Goal: Find specific page/section: Find specific page/section

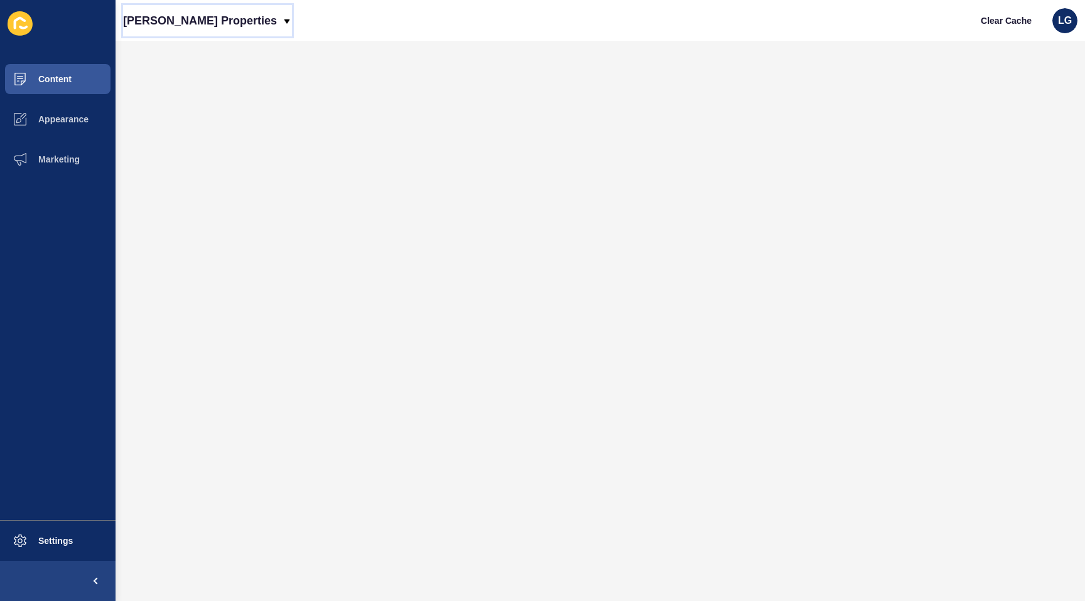
click at [180, 18] on p "Novak Properties" at bounding box center [200, 20] width 154 height 31
click at [182, 55] on link "[PERSON_NAME] Properties (New)" at bounding box center [203, 53] width 161 height 28
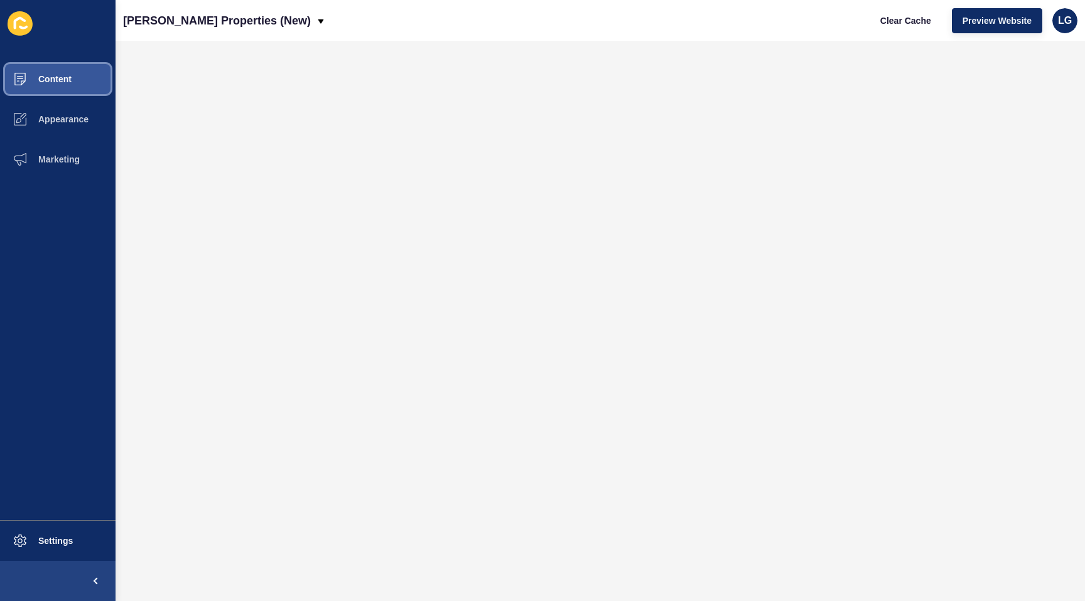
click at [43, 78] on span "Content" at bounding box center [34, 79] width 73 height 10
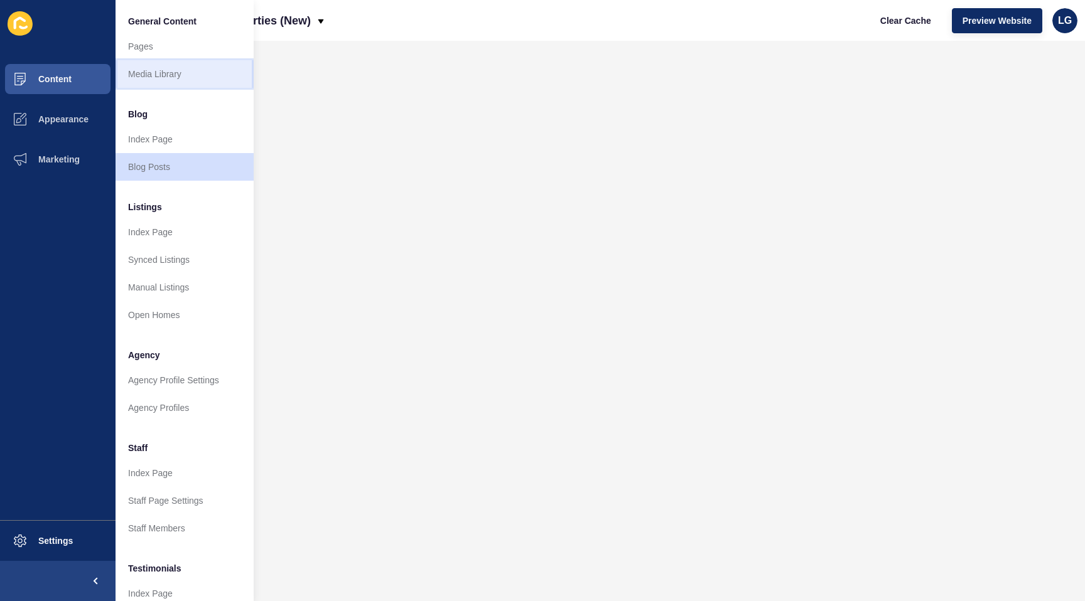
click at [149, 70] on link "Media Library" at bounding box center [184, 74] width 138 height 28
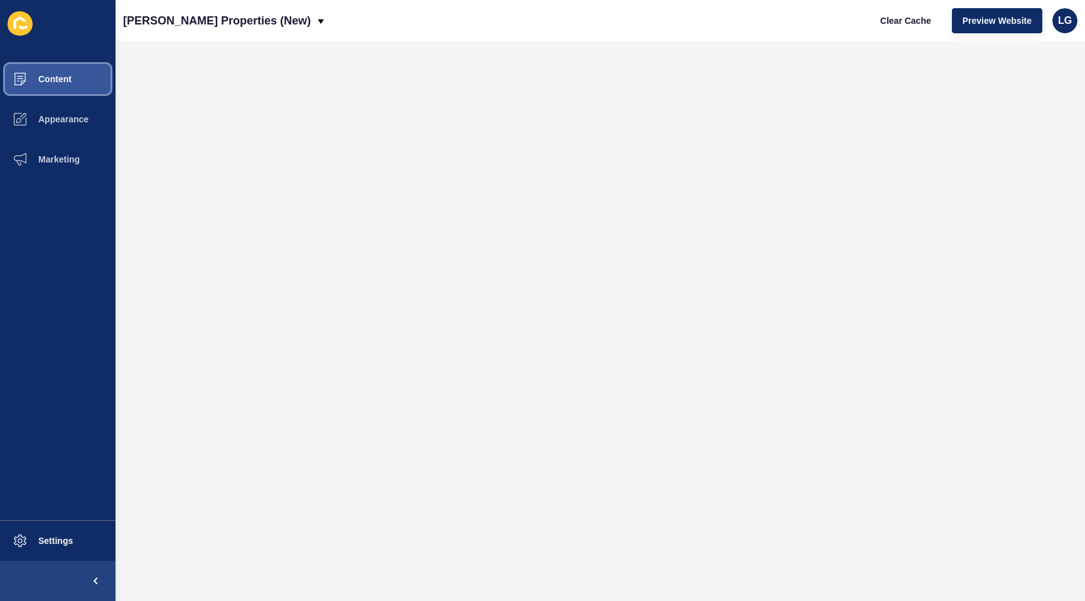
click at [52, 75] on span "Content" at bounding box center [34, 79] width 73 height 10
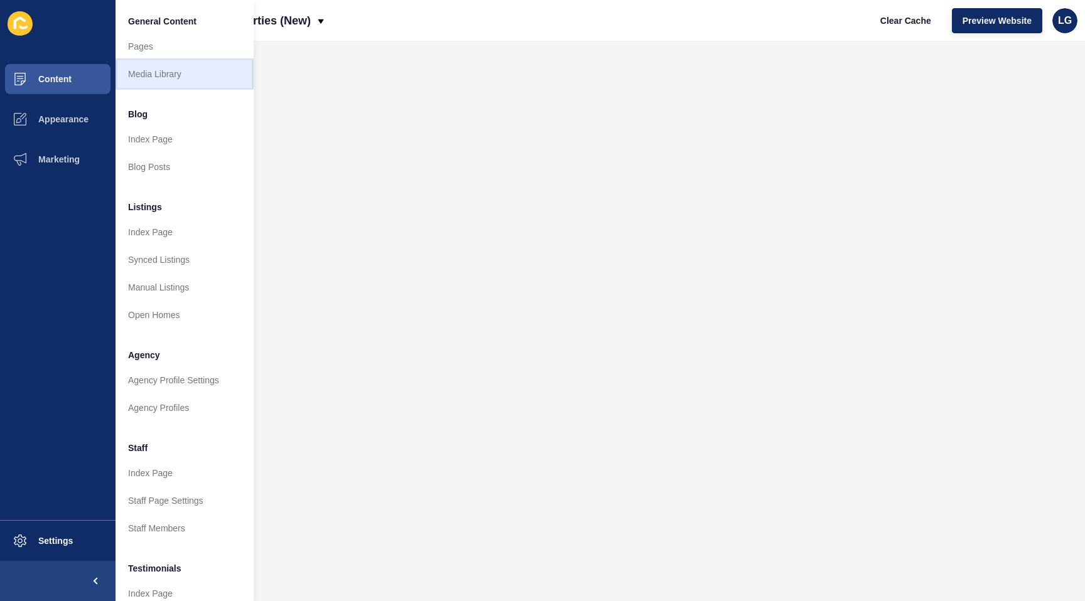
click at [142, 73] on link "Media Library" at bounding box center [184, 74] width 138 height 28
